Goal: Information Seeking & Learning: Learn about a topic

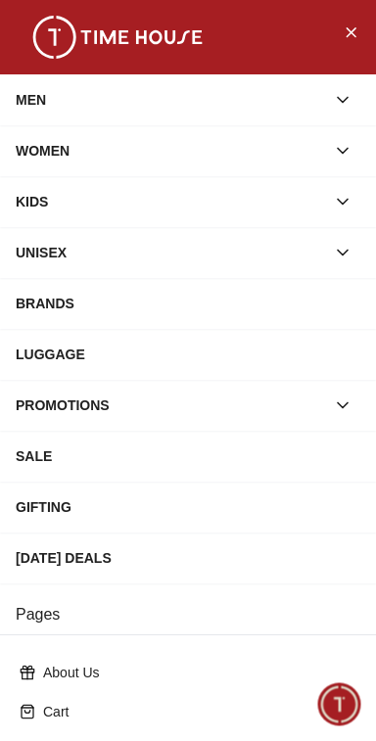
click at [352, 202] on button "button" at bounding box center [342, 201] width 35 height 35
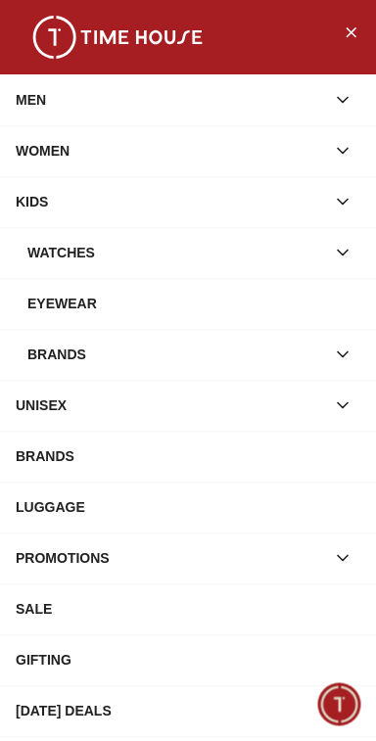
click at [345, 250] on icon "button" at bounding box center [343, 252] width 10 height 5
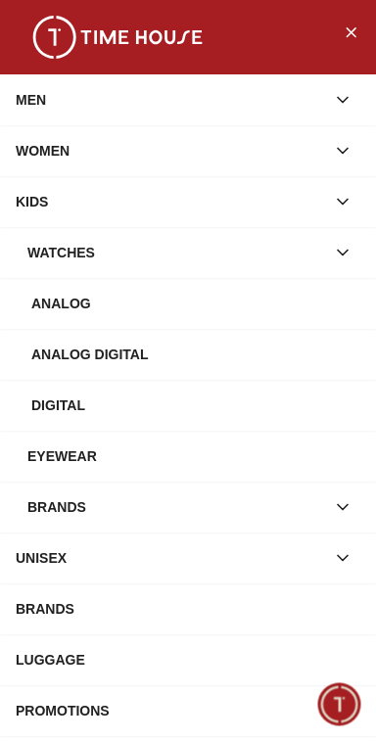
click at [237, 349] on div "Analog Digital" at bounding box center [195, 354] width 329 height 35
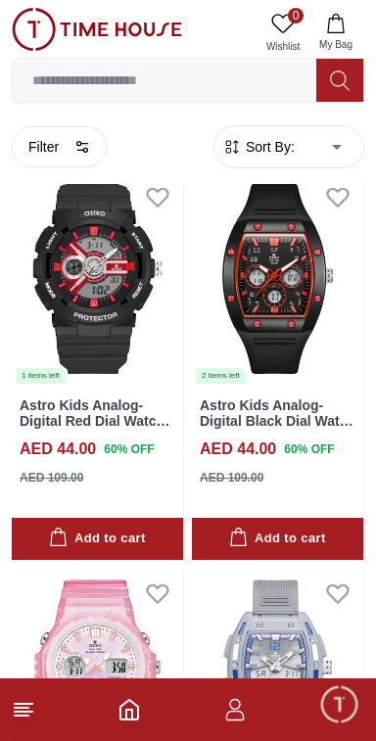
scroll to position [857, 0]
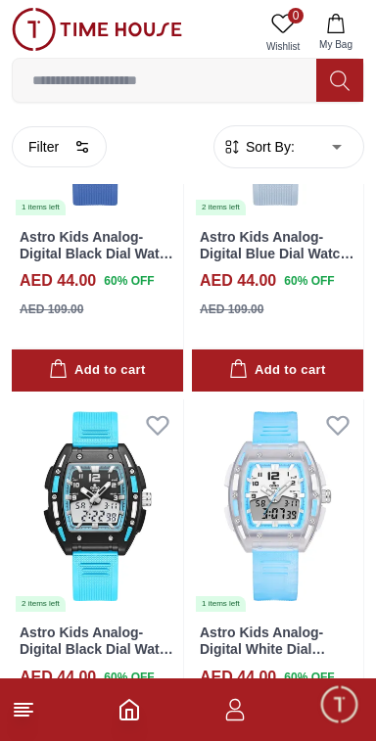
scroll to position [1811, 0]
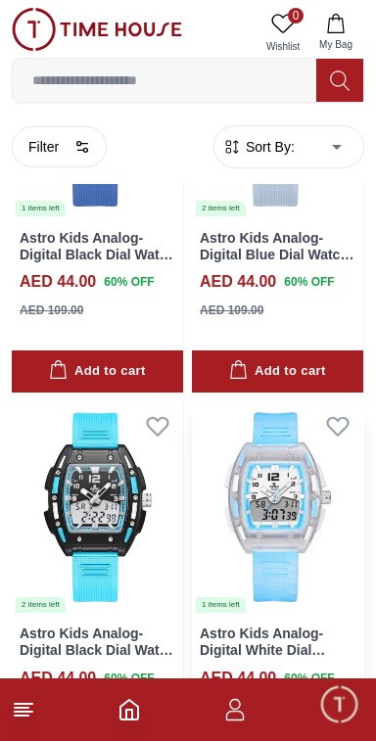
click at [312, 463] on img at bounding box center [277, 506] width 171 height 213
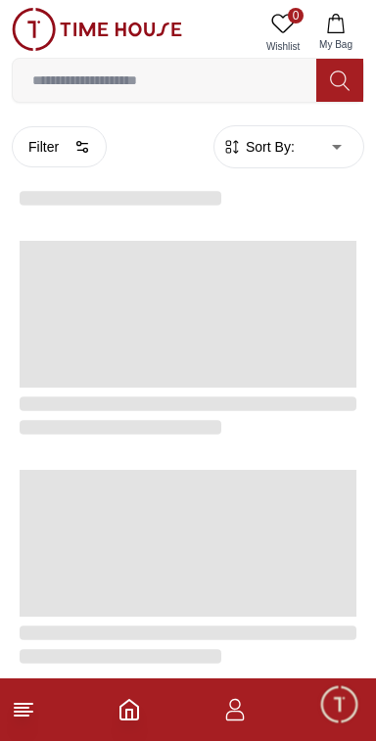
scroll to position [3133, 0]
